Goal: Information Seeking & Learning: Find specific fact

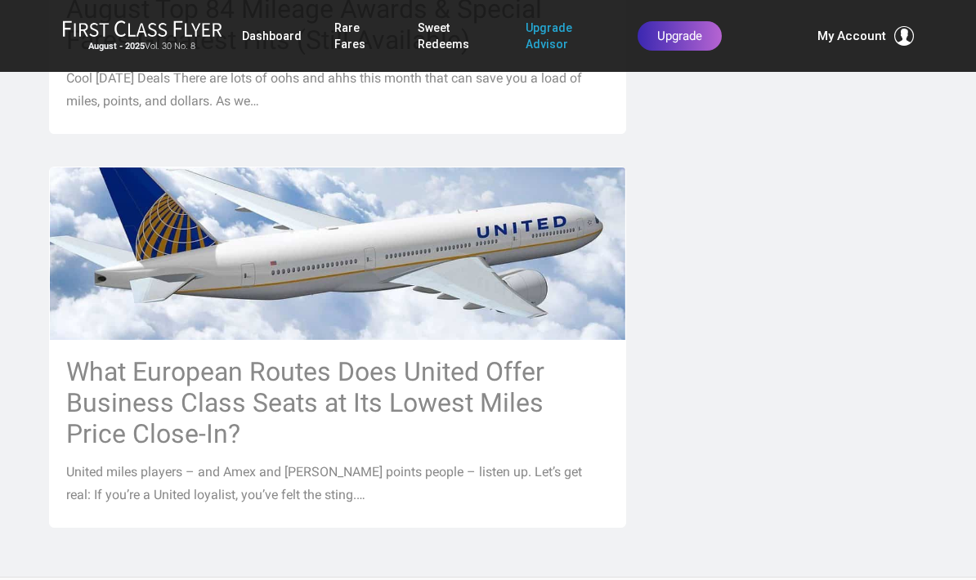
scroll to position [1857, 0]
click at [217, 357] on h3 "What European Routes Does United Offer Business Class Seats at Its Lowest Miles…" at bounding box center [337, 403] width 543 height 93
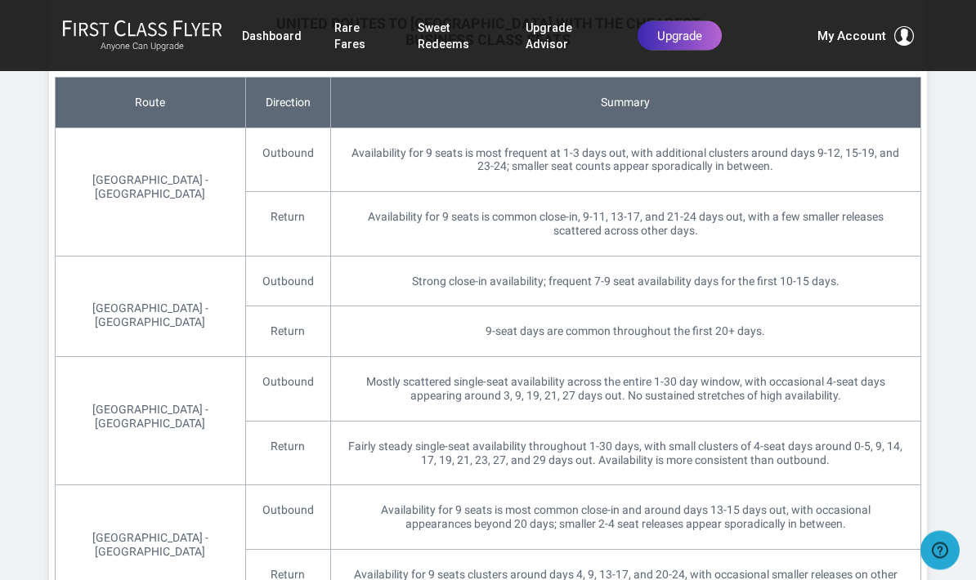
scroll to position [1651, 0]
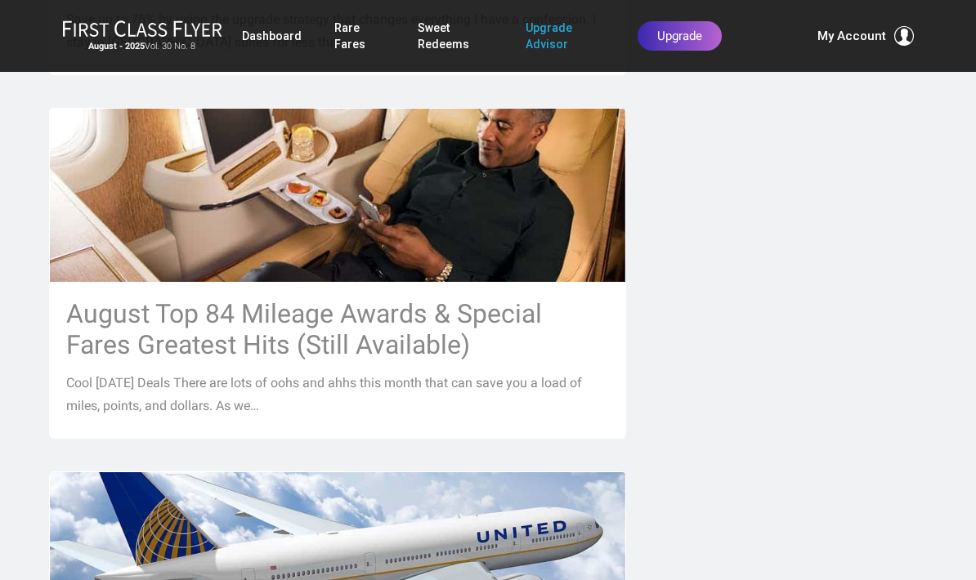
scroll to position [1552, 0]
click at [437, 299] on h3 "August Top 84 Mileage Awards & Special Fares Greatest Hits (Still Available)" at bounding box center [337, 330] width 543 height 62
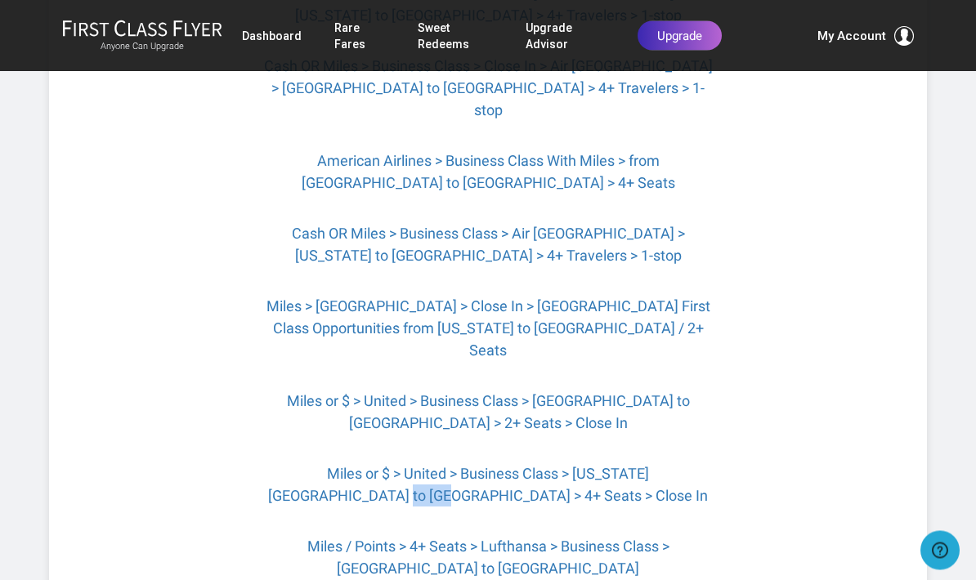
scroll to position [2044, 0]
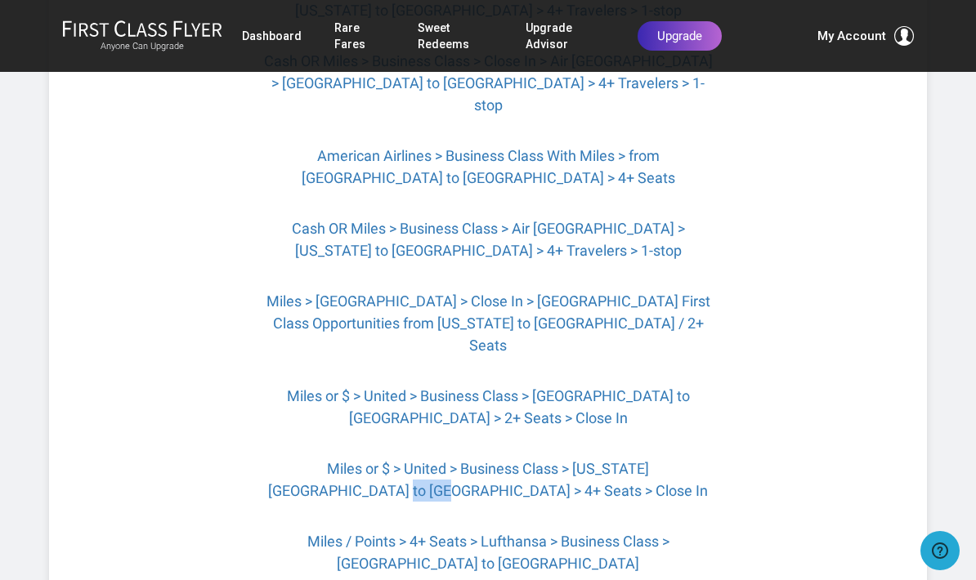
click at [512, 293] on link "Miles > Europe > Close In > Singapore First Class Opportunities from New York t…" at bounding box center [488, 323] width 444 height 61
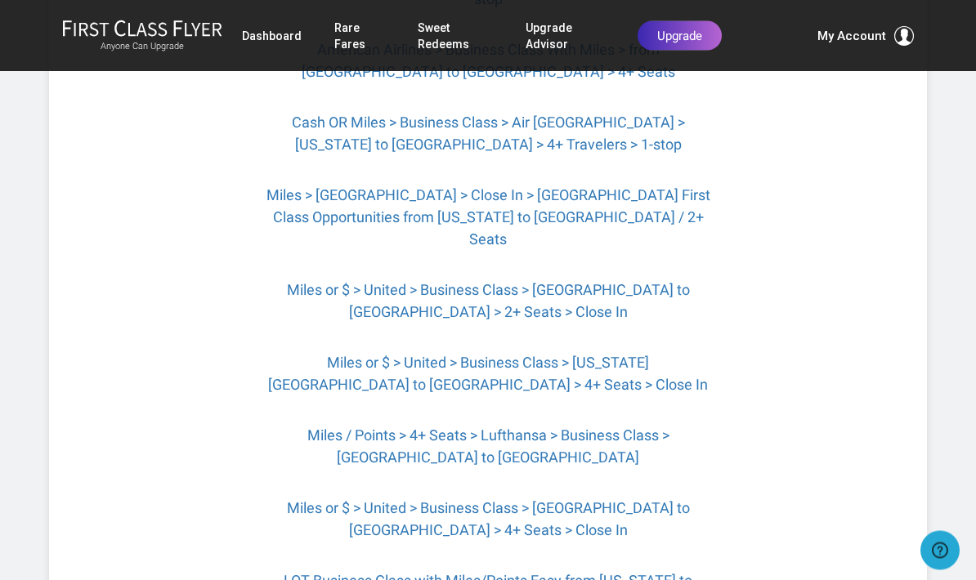
scroll to position [2153, 0]
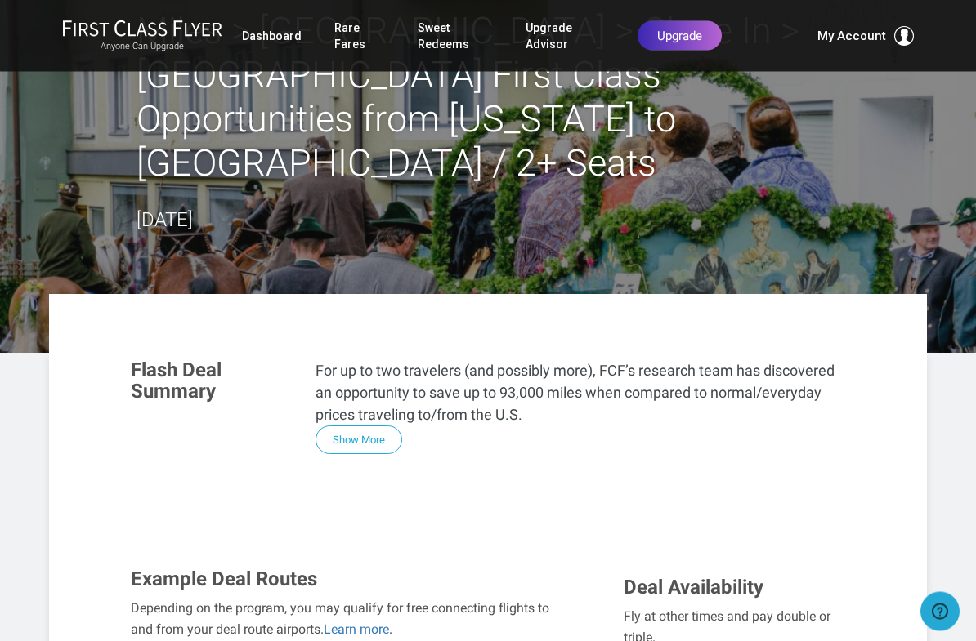
scroll to position [79, 0]
click at [360, 426] on button "Show More" at bounding box center [358, 440] width 87 height 29
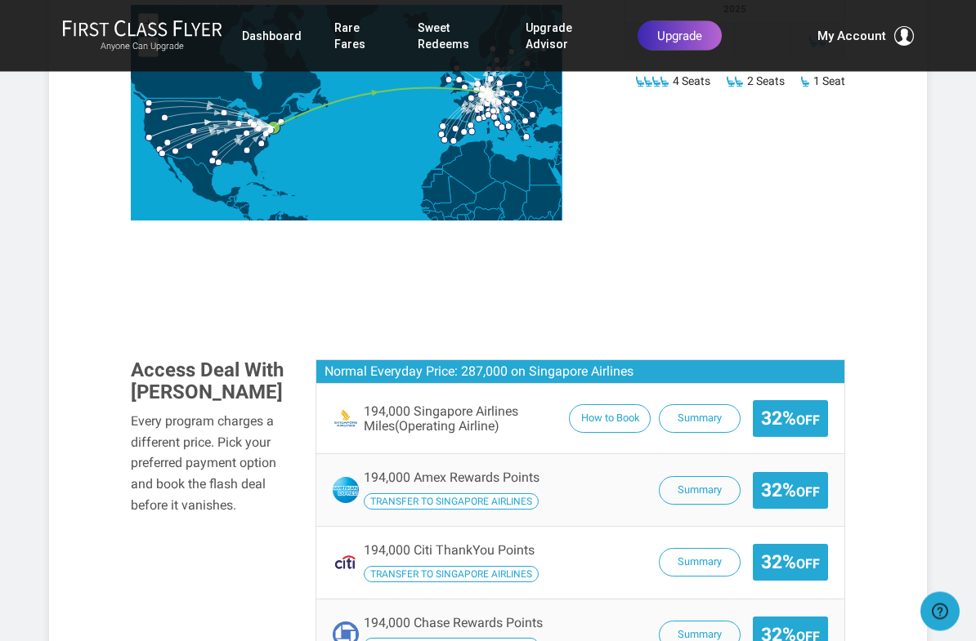
scroll to position [1025, 0]
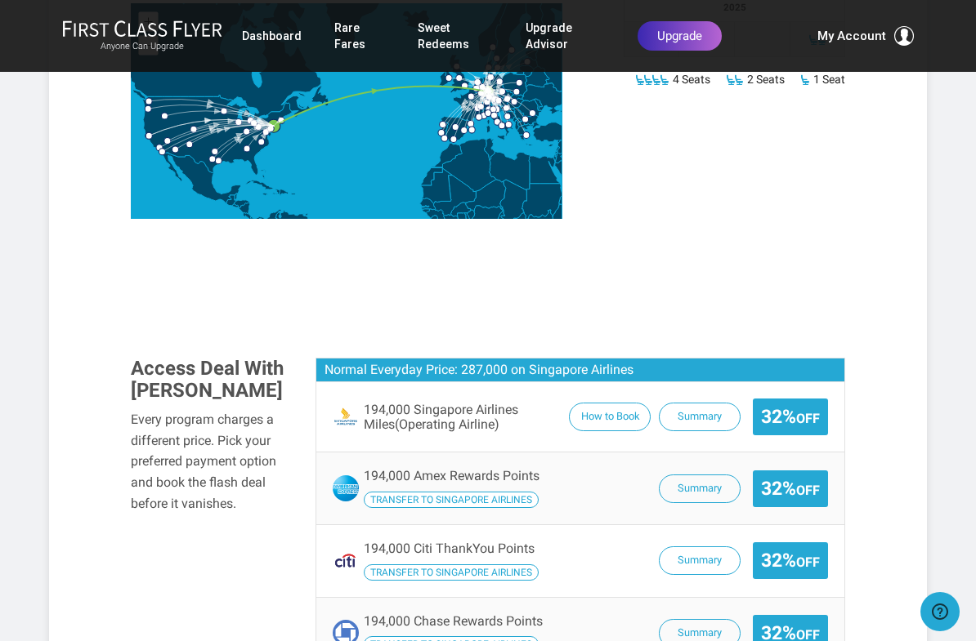
click at [708, 475] on button "Summary" at bounding box center [700, 489] width 82 height 29
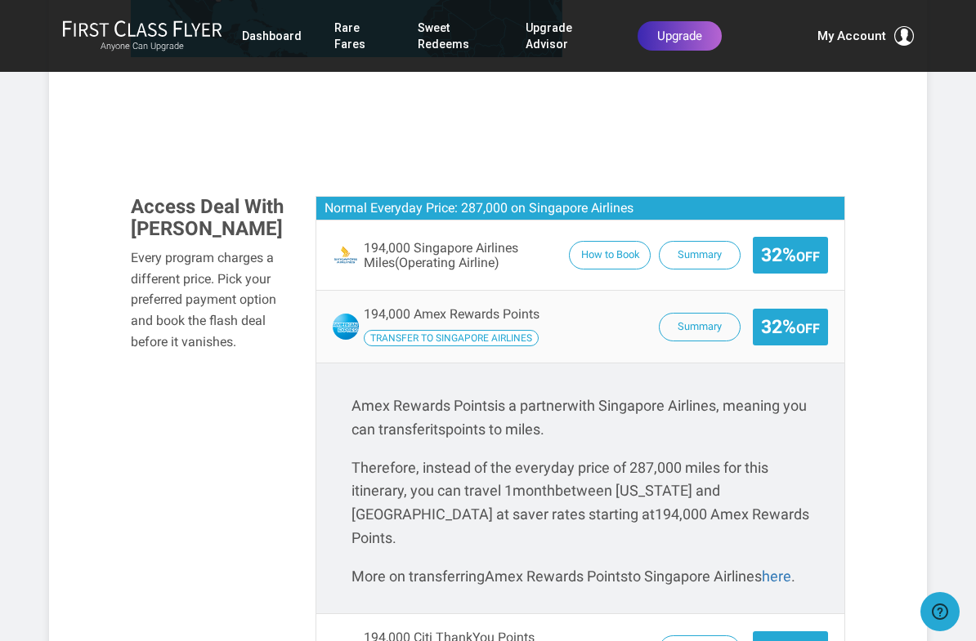
scroll to position [1186, 0]
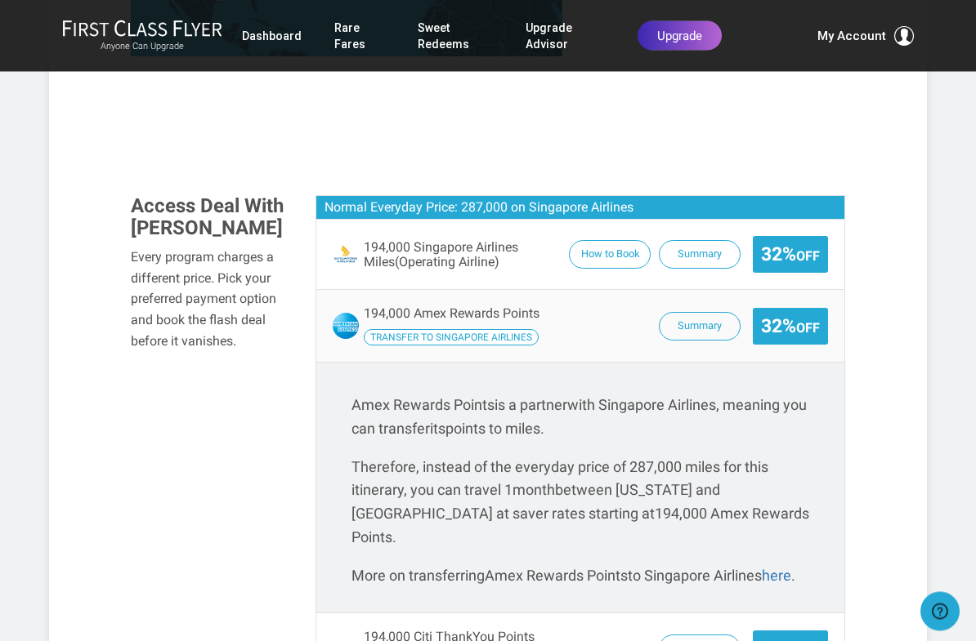
click at [791, 568] on link "here" at bounding box center [776, 576] width 29 height 17
